Goal: Complete application form

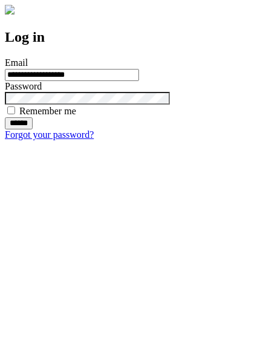
type input "**********"
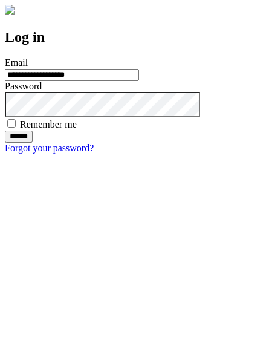
click at [33, 143] on input "******" at bounding box center [19, 137] width 28 height 12
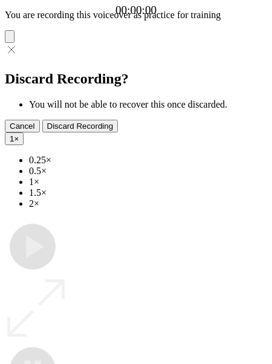
type input "**********"
